Goal: Transaction & Acquisition: Book appointment/travel/reservation

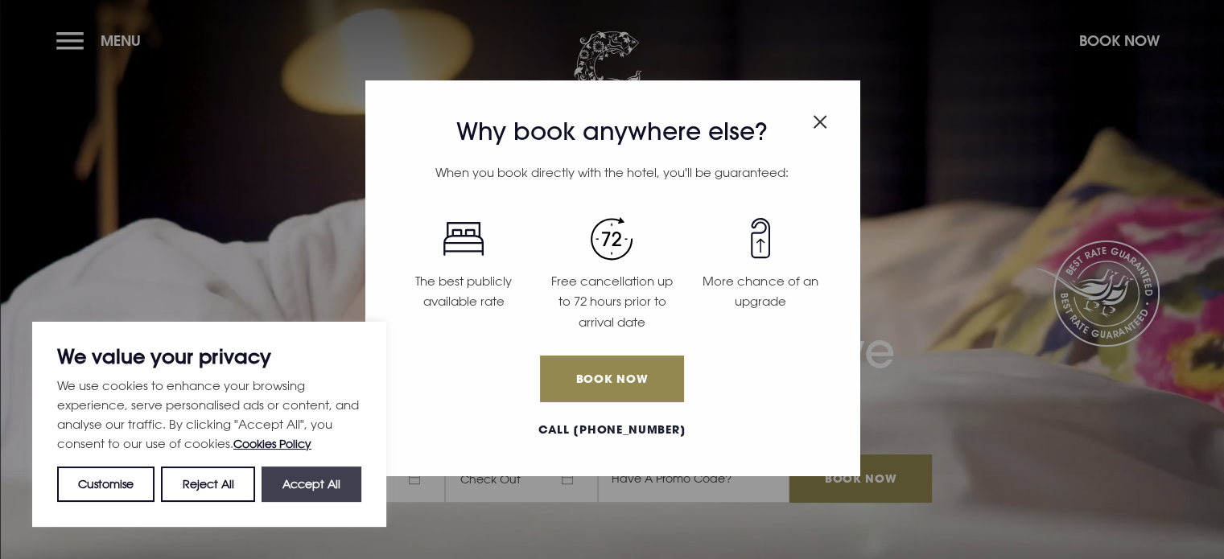
click at [288, 480] on button "Accept All" at bounding box center [311, 484] width 100 height 35
checkbox input "true"
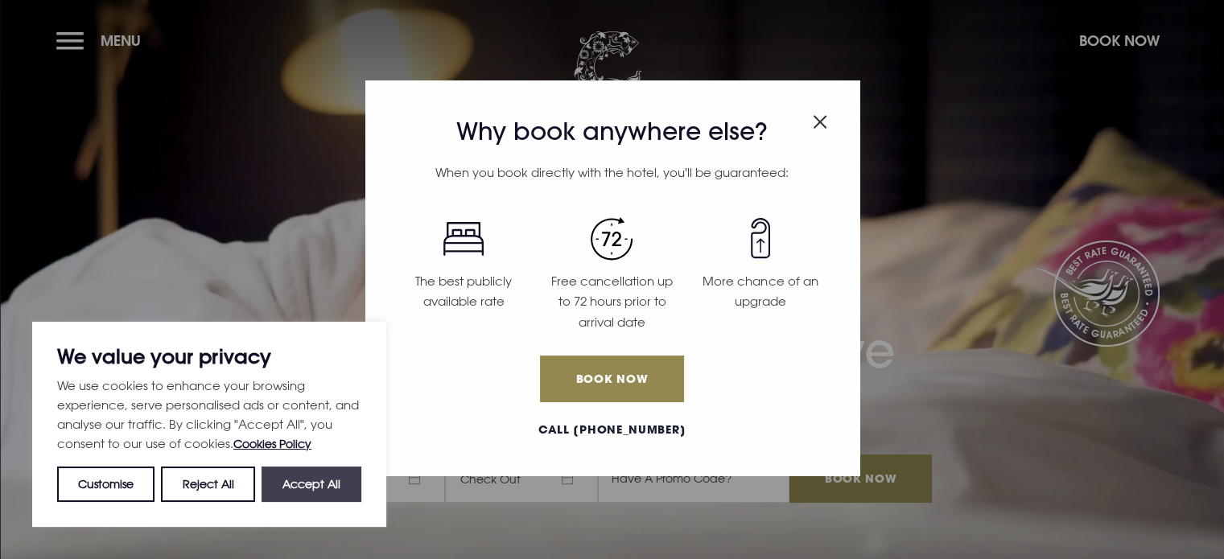
checkbox input "true"
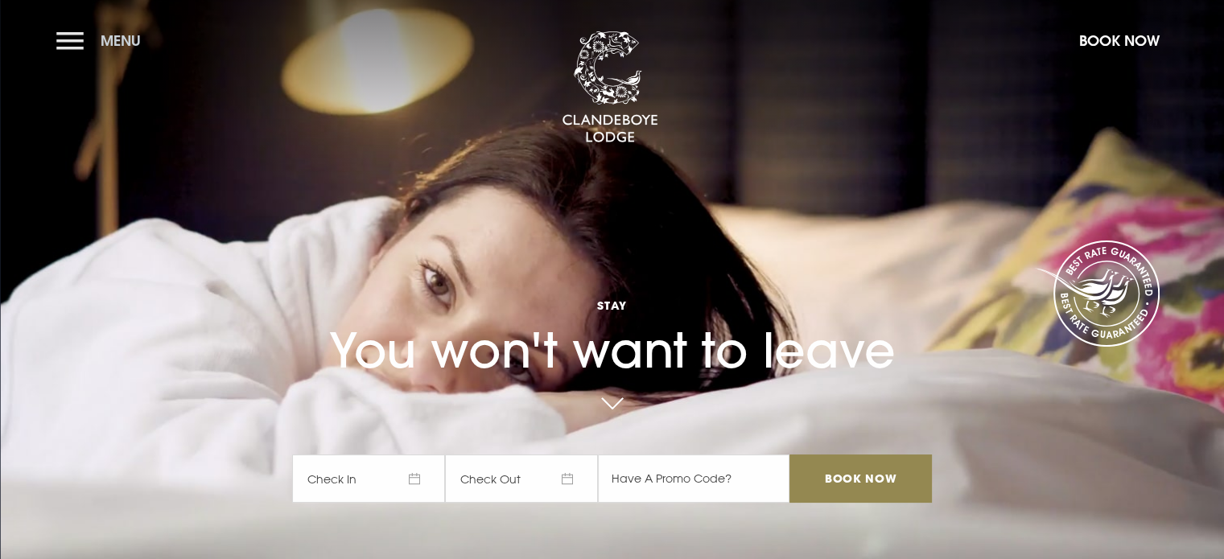
click at [76, 39] on button "Menu" at bounding box center [102, 40] width 93 height 35
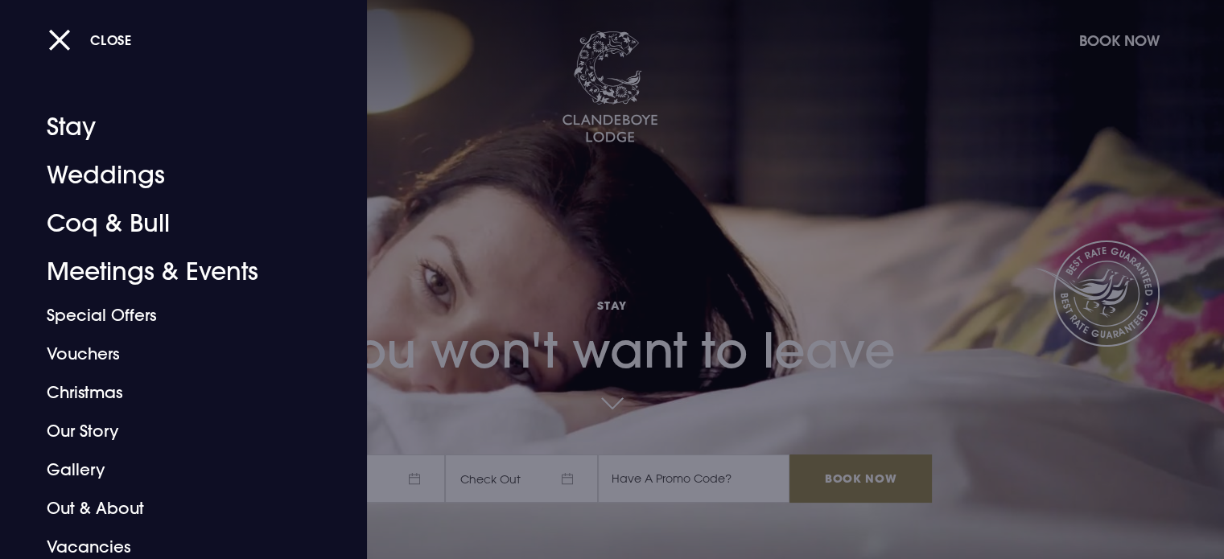
click at [599, 419] on div at bounding box center [612, 279] width 1224 height 559
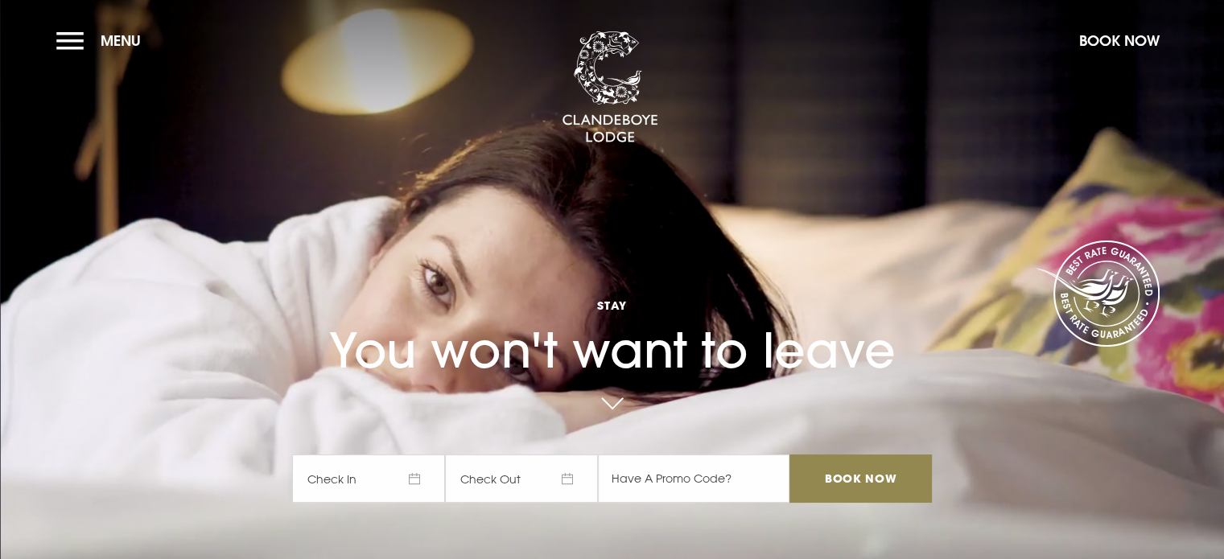
click at [388, 485] on span "Check In" at bounding box center [368, 479] width 153 height 48
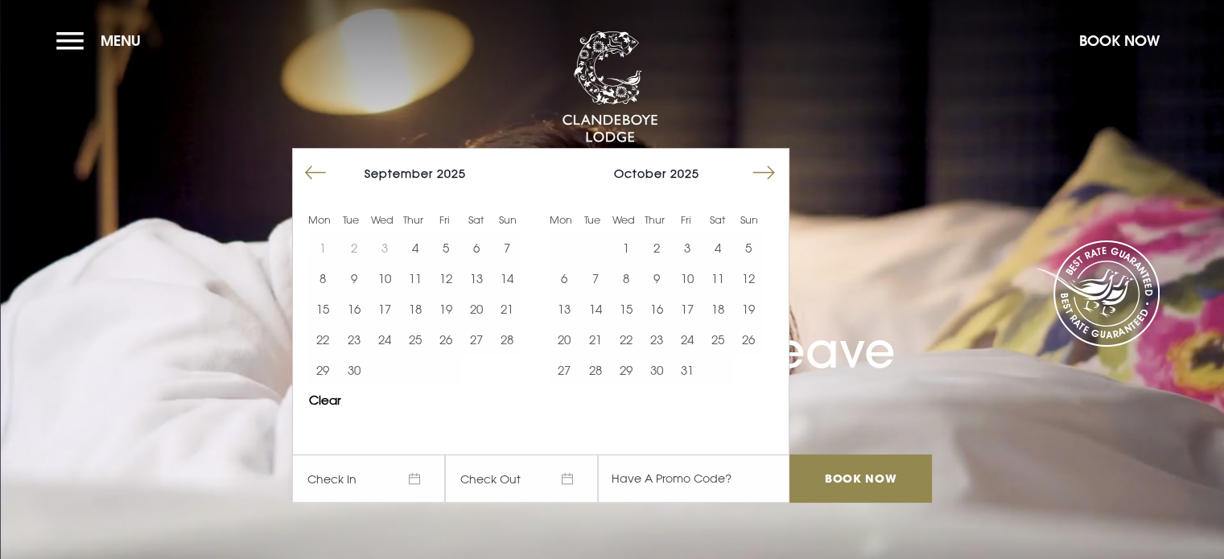
click at [763, 175] on button "Move forward to switch to the next month." at bounding box center [763, 173] width 31 height 31
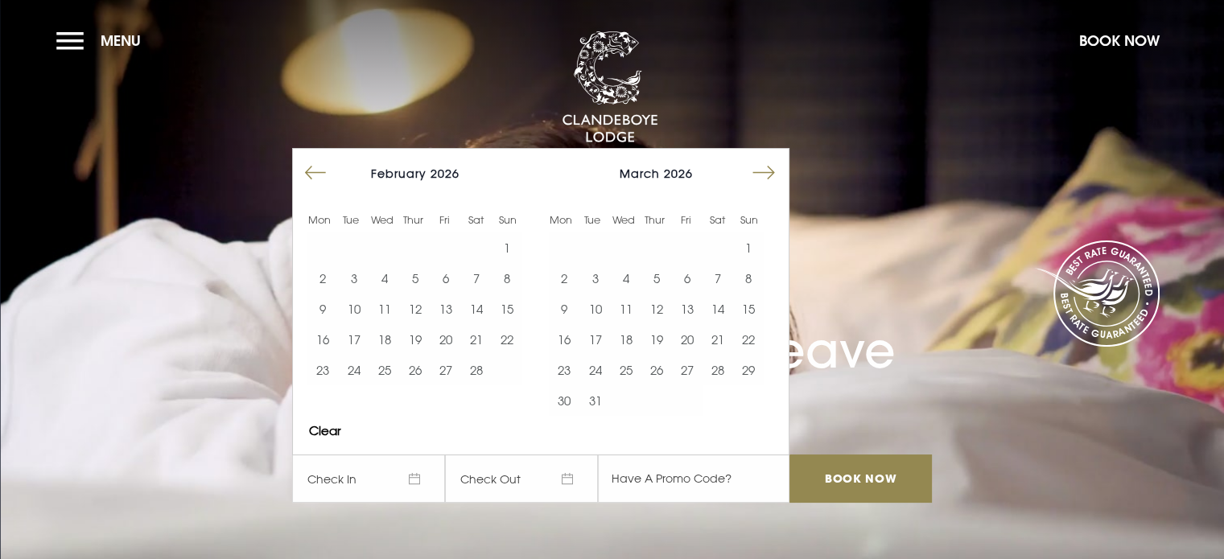
click at [763, 175] on button "Move forward to switch to the next month." at bounding box center [763, 173] width 31 height 31
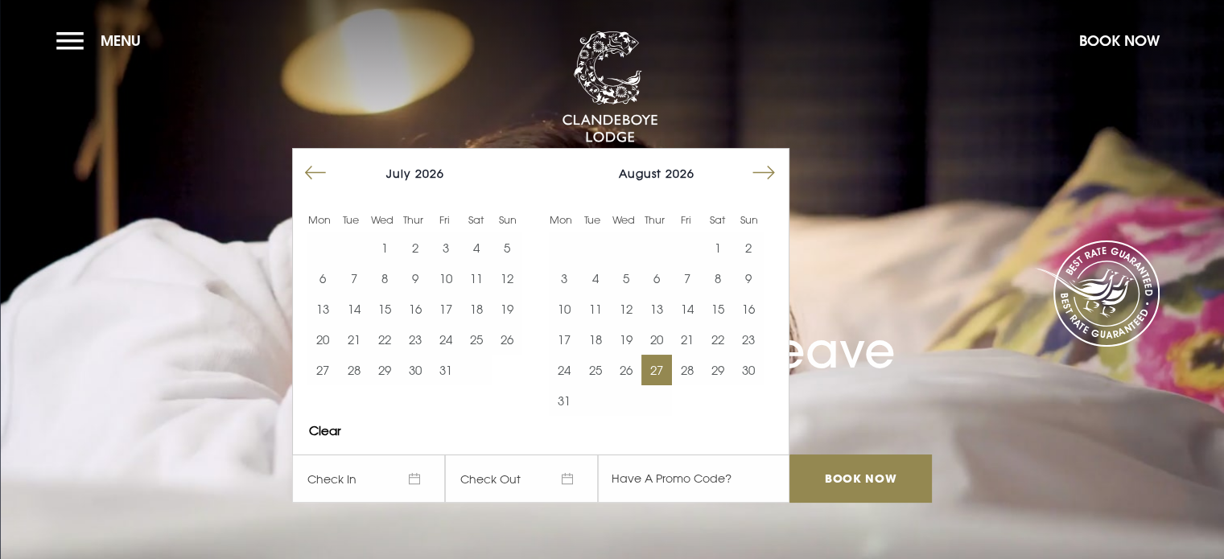
click at [656, 364] on button "27" at bounding box center [656, 370] width 31 height 31
click at [665, 364] on button "27" at bounding box center [656, 370] width 31 height 31
click at [846, 480] on input "Book Now" at bounding box center [860, 479] width 142 height 48
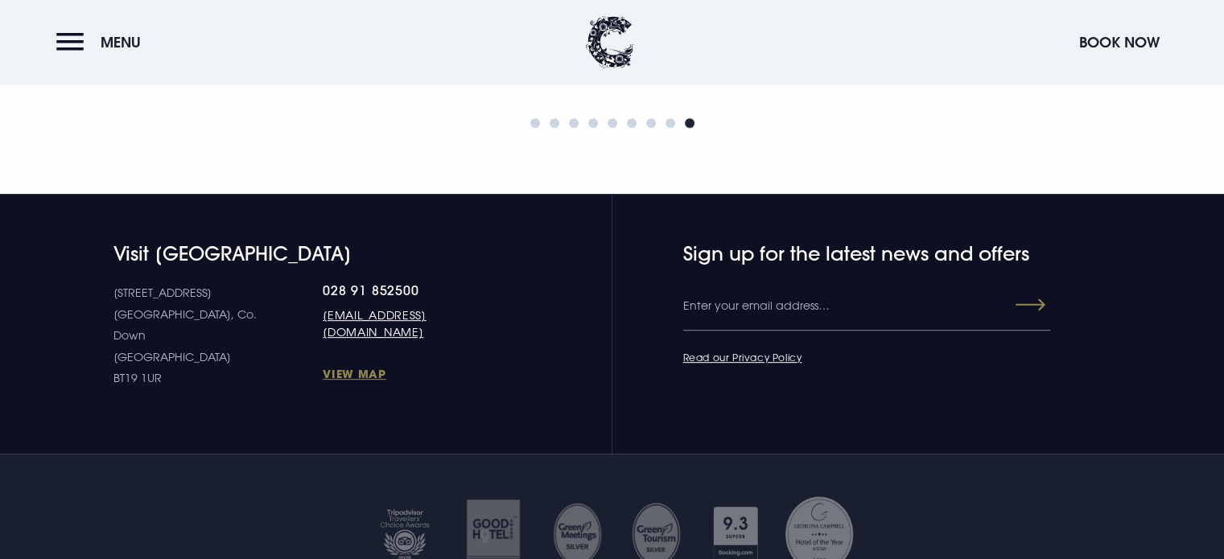
scroll to position [6955, 0]
